Goal: Entertainment & Leisure: Consume media (video, audio)

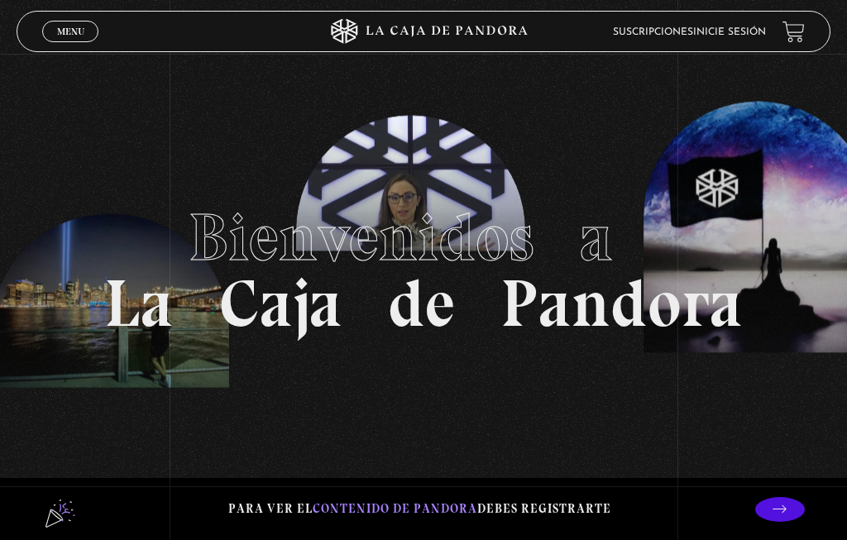
click at [61, 18] on div "Menu Cerrar" at bounding box center [169, 32] width 254 height 40
click at [79, 25] on link "Menu Cerrar" at bounding box center [70, 31] width 56 height 21
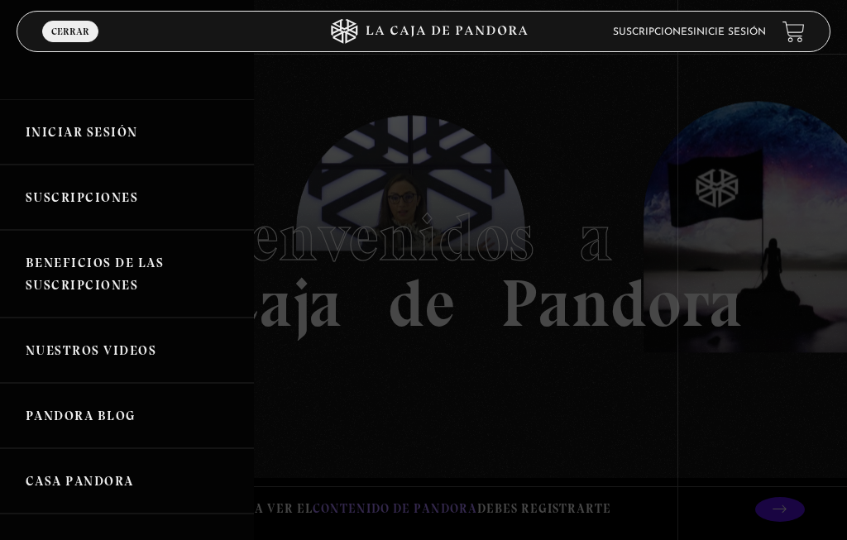
click at [125, 132] on link "Iniciar Sesión" at bounding box center [127, 131] width 254 height 65
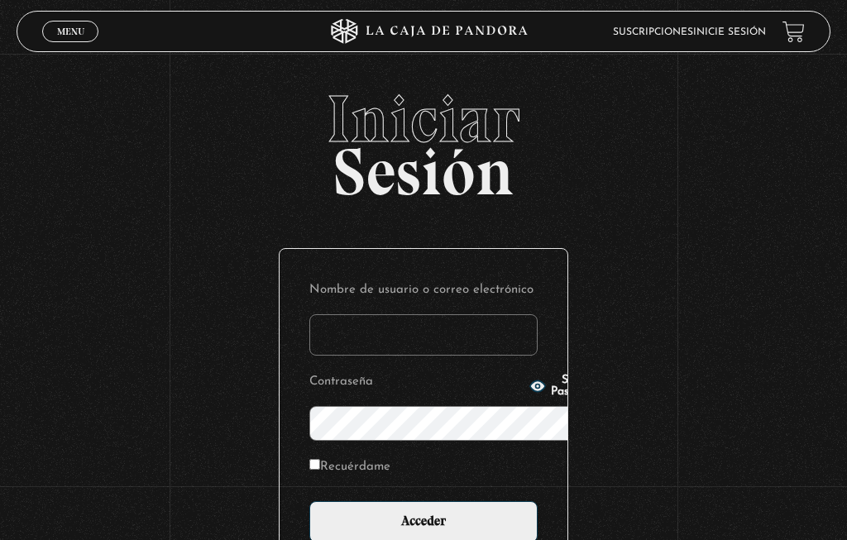
click at [377, 314] on input "Nombre de usuario o correo electrónico" at bounding box center [423, 334] width 228 height 41
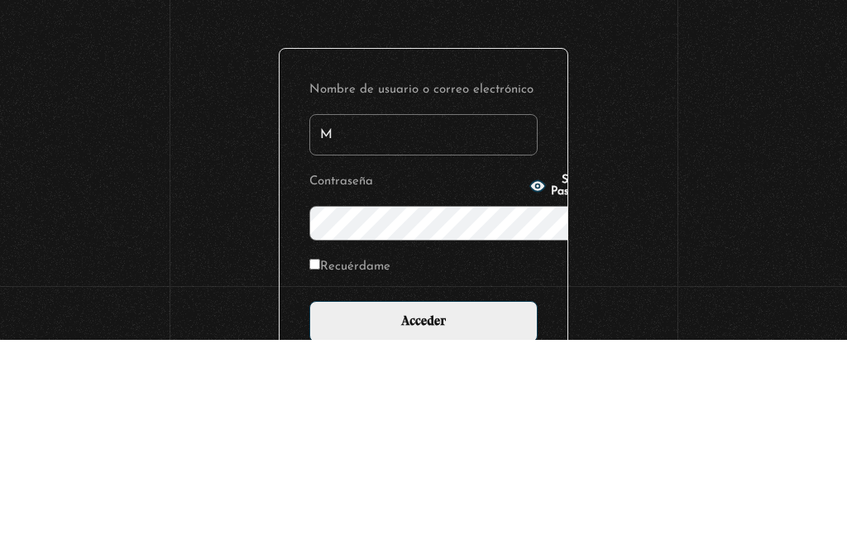
type input "Mariposa"
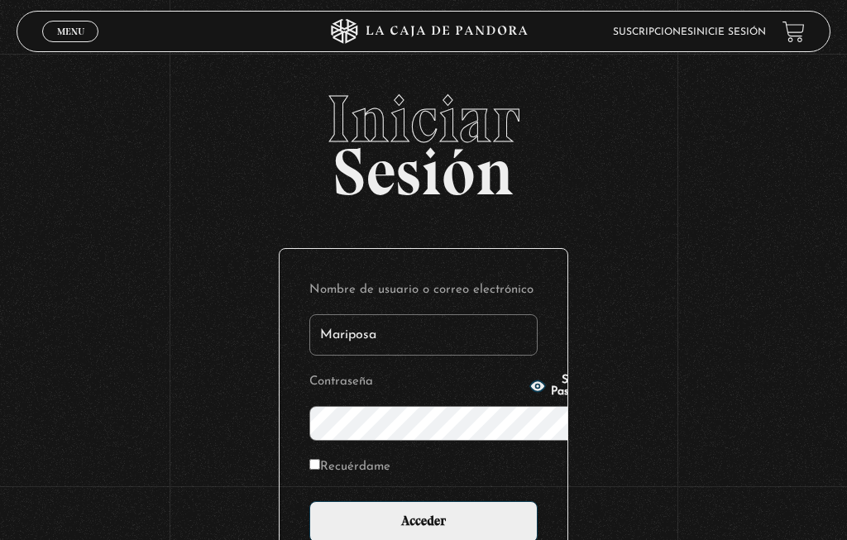
click at [551, 398] on span "Show Password" at bounding box center [575, 386] width 48 height 23
click at [409, 456] on p "Recuérdame" at bounding box center [423, 471] width 228 height 31
click at [451, 501] on input "Acceder" at bounding box center [423, 521] width 228 height 41
click at [433, 501] on input "Acceder" at bounding box center [423, 521] width 228 height 41
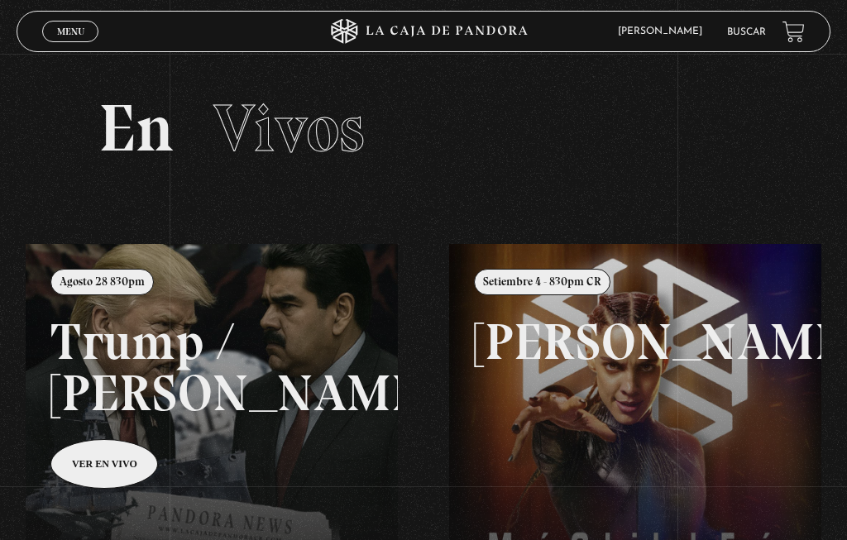
click at [75, 22] on link "Menu Cerrar" at bounding box center [70, 31] width 56 height 21
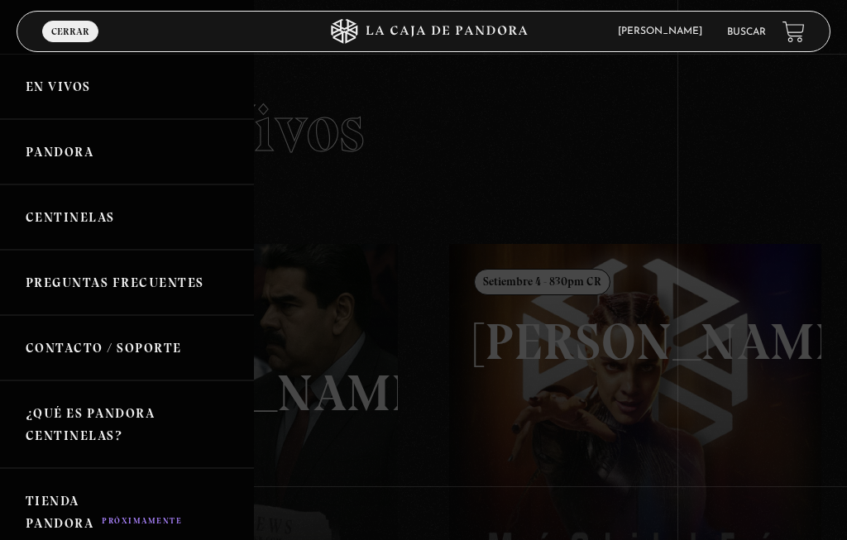
click at [118, 224] on link "Centinelas" at bounding box center [127, 216] width 254 height 65
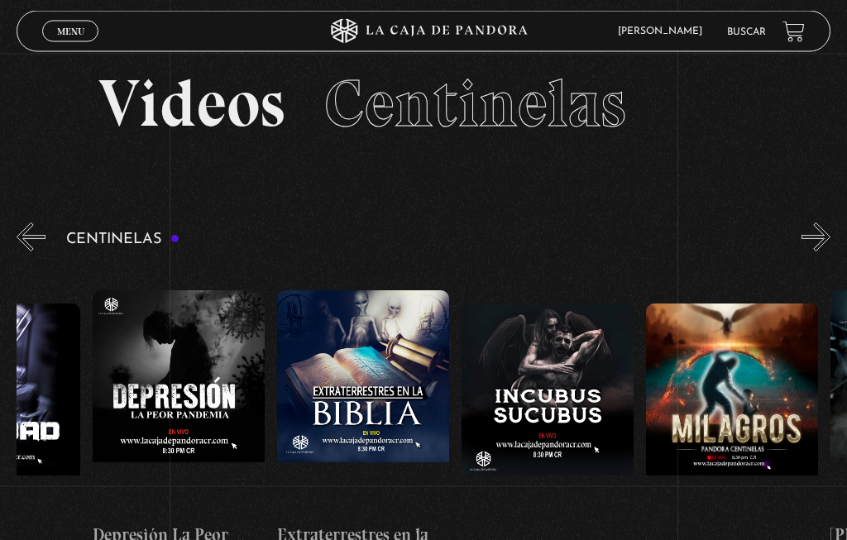
scroll to position [0, 5634]
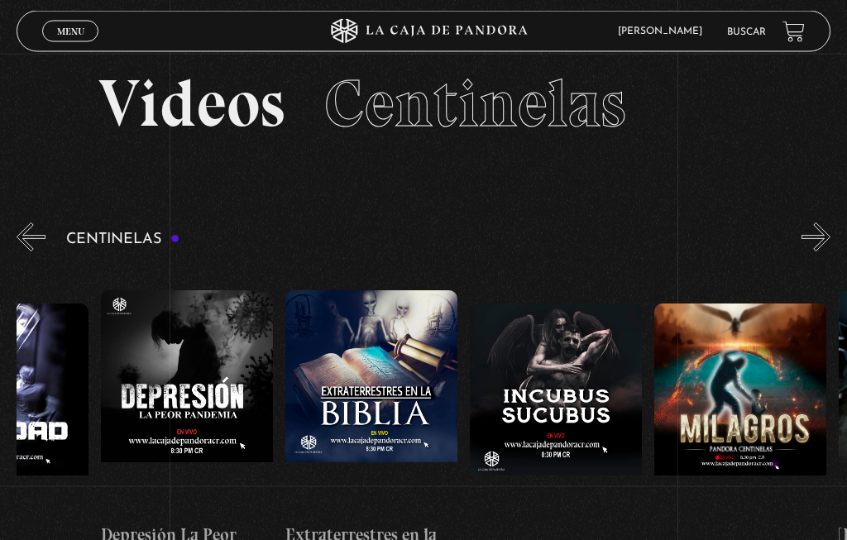
click at [371, 442] on figure at bounding box center [371, 402] width 172 height 223
click at [327, 523] on h4 "Extraterrestres en la Biblia" at bounding box center [371, 549] width 172 height 52
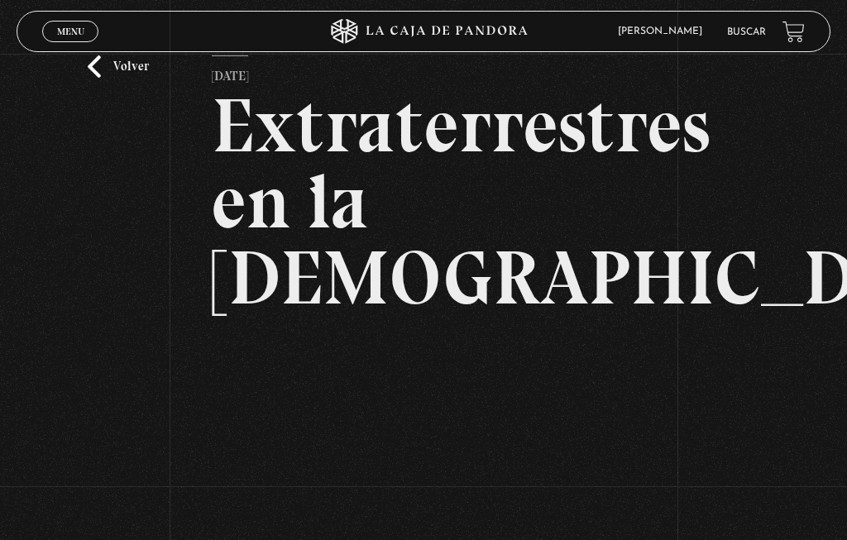
scroll to position [71, 0]
